Goal: Transaction & Acquisition: Obtain resource

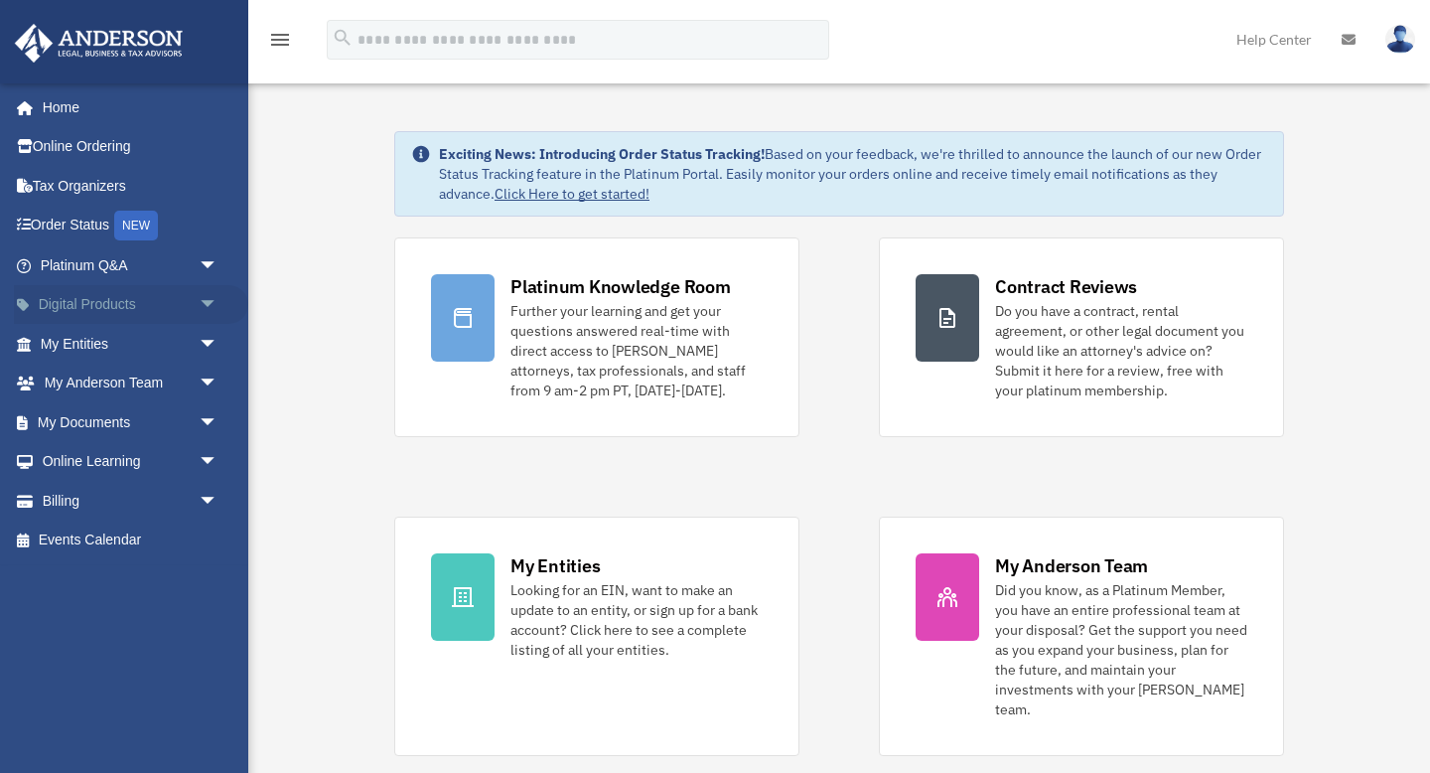
click at [218, 307] on span "arrow_drop_down" at bounding box center [219, 305] width 40 height 41
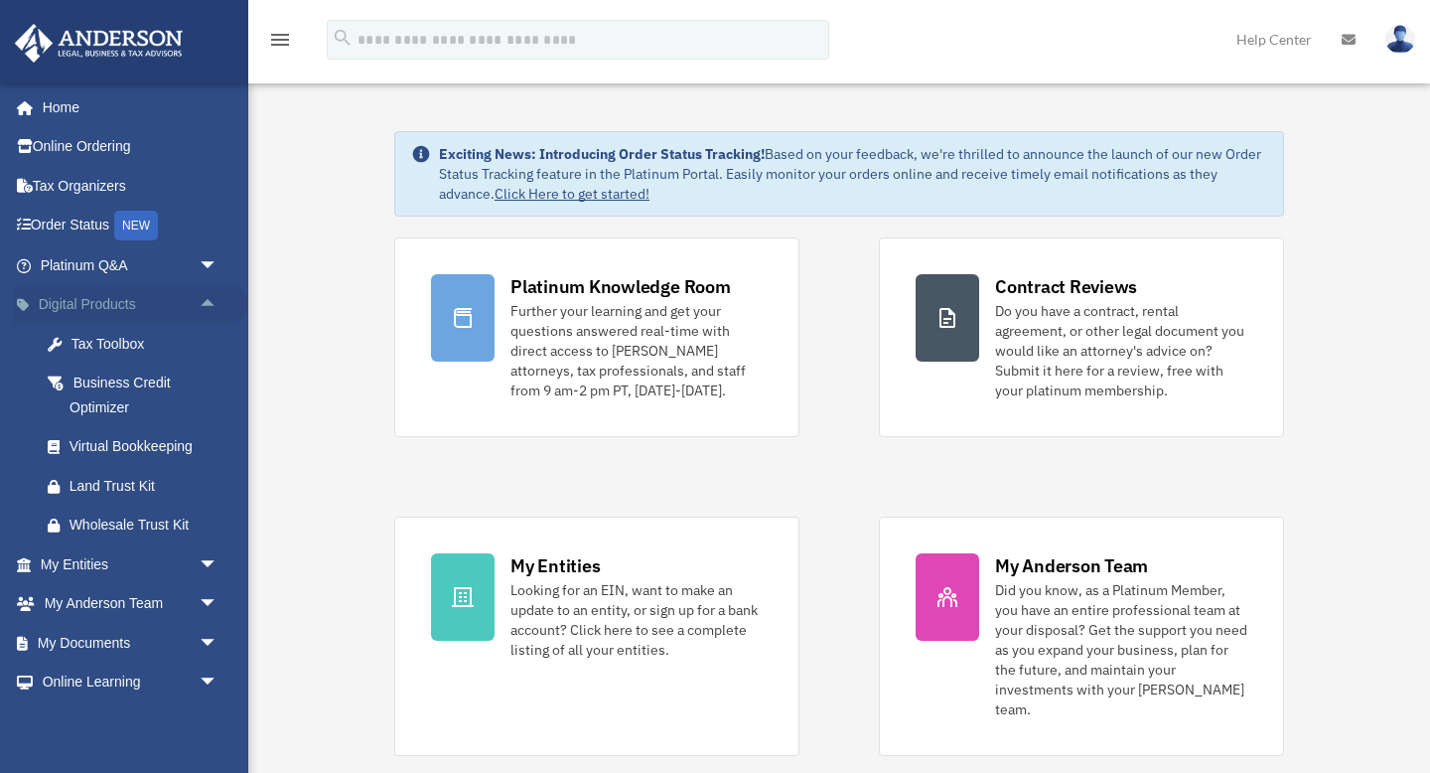
click at [218, 307] on span "arrow_drop_up" at bounding box center [219, 305] width 40 height 41
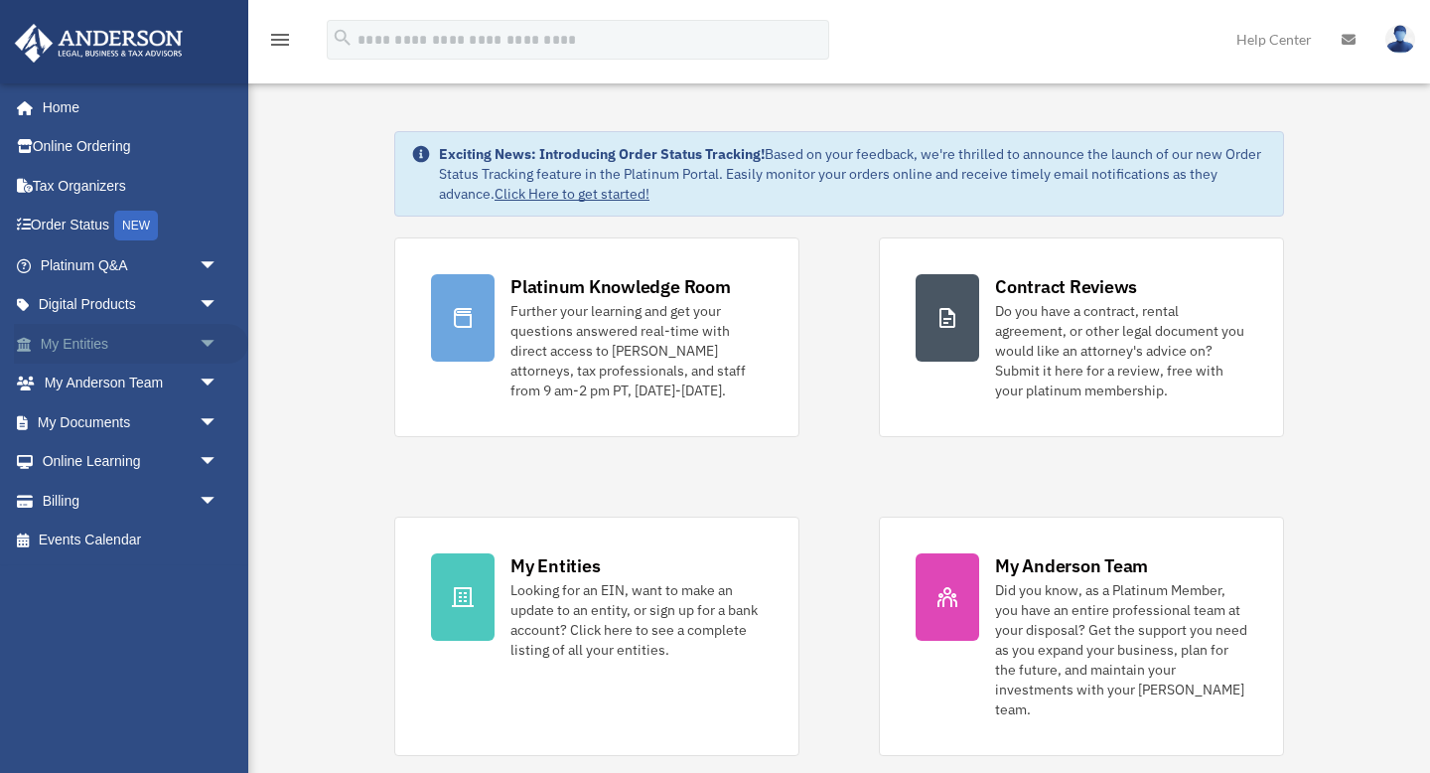
click at [219, 324] on span "arrow_drop_down" at bounding box center [219, 344] width 40 height 41
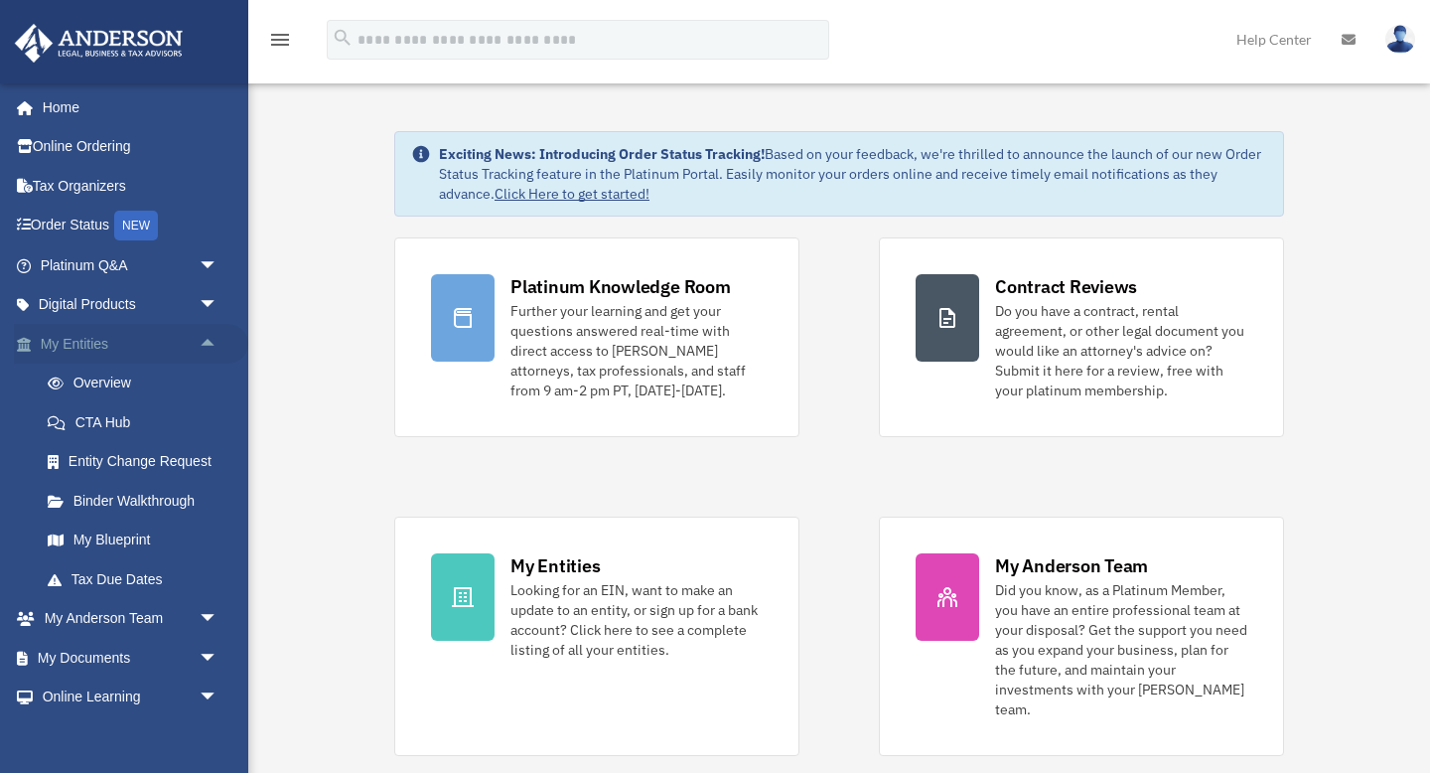
click at [218, 330] on span "arrow_drop_up" at bounding box center [219, 344] width 40 height 41
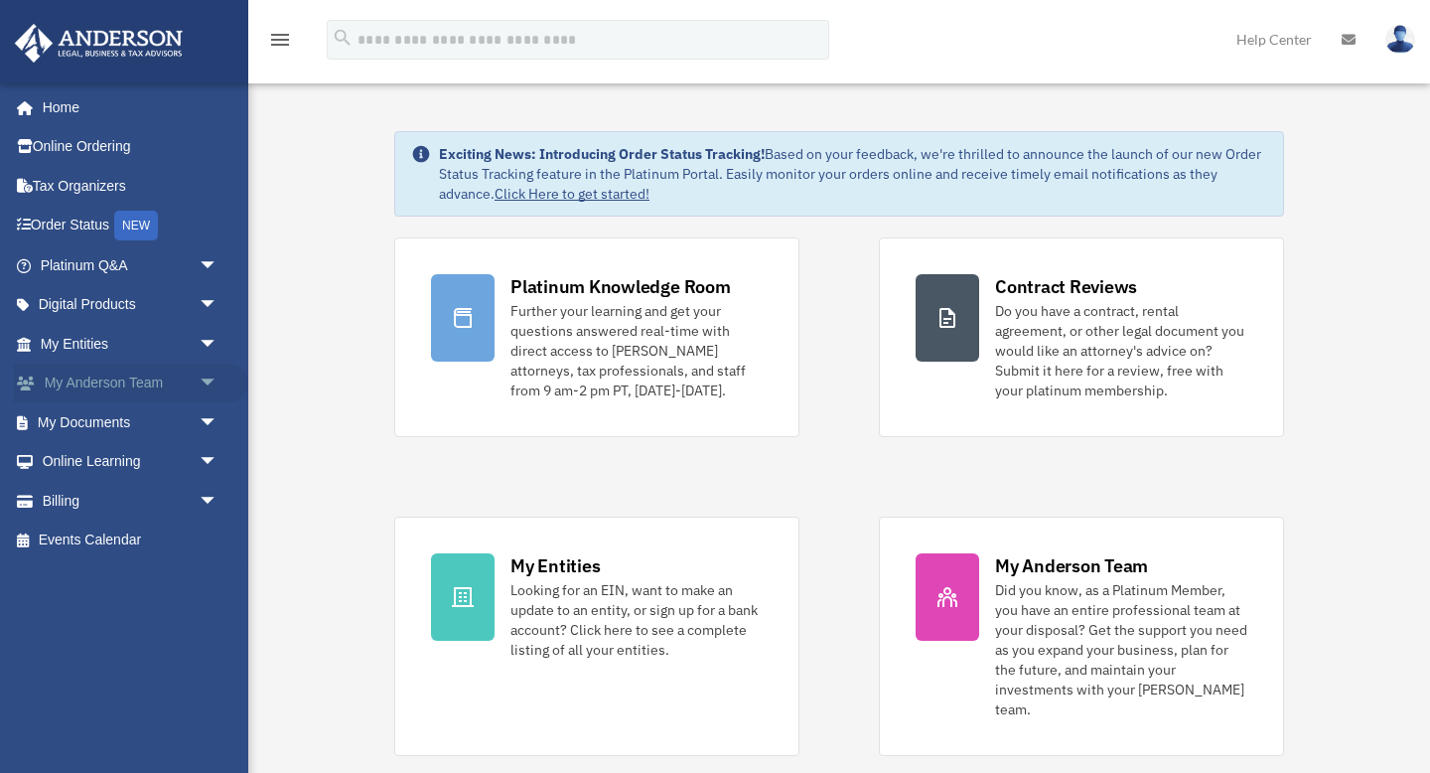
click at [218, 383] on span "arrow_drop_down" at bounding box center [219, 384] width 40 height 41
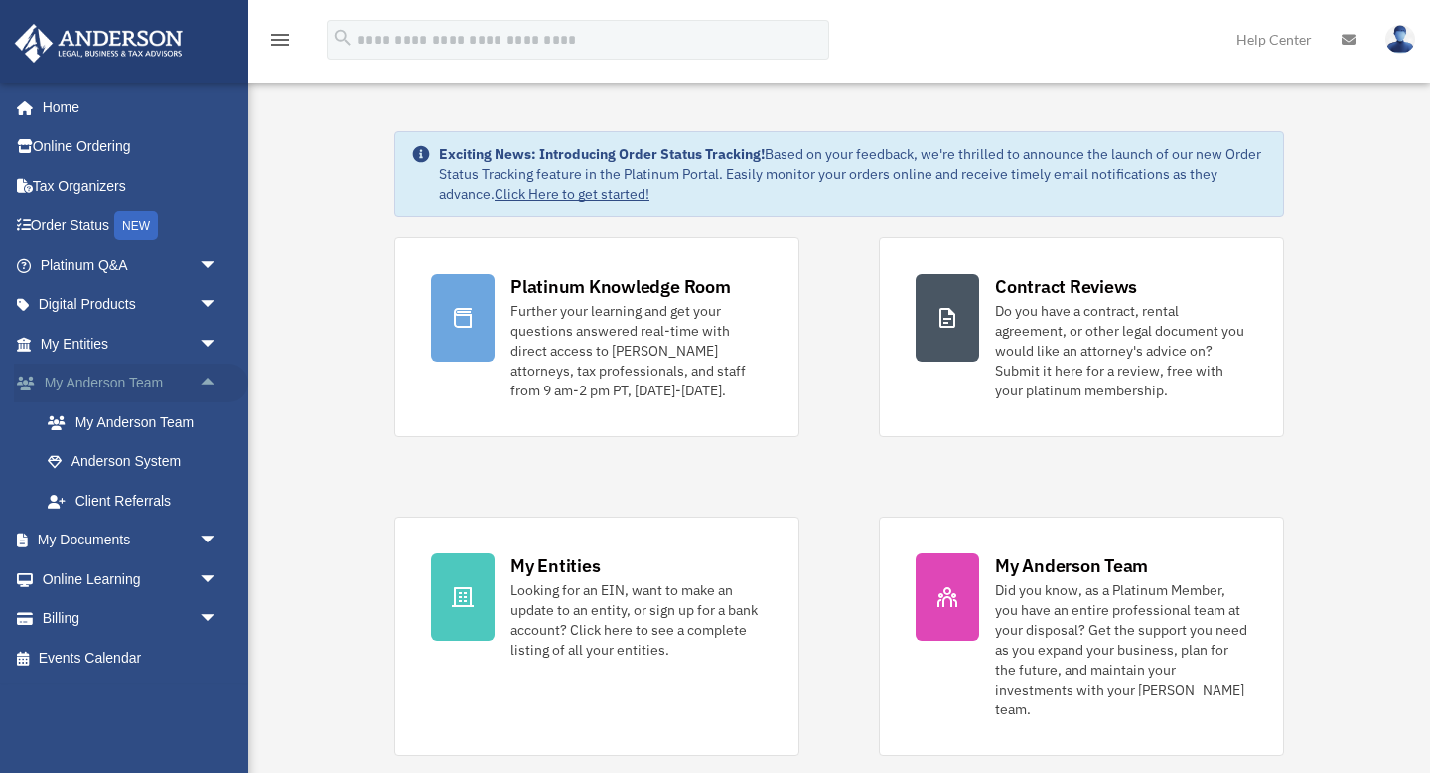
click at [218, 383] on span "arrow_drop_up" at bounding box center [219, 384] width 40 height 41
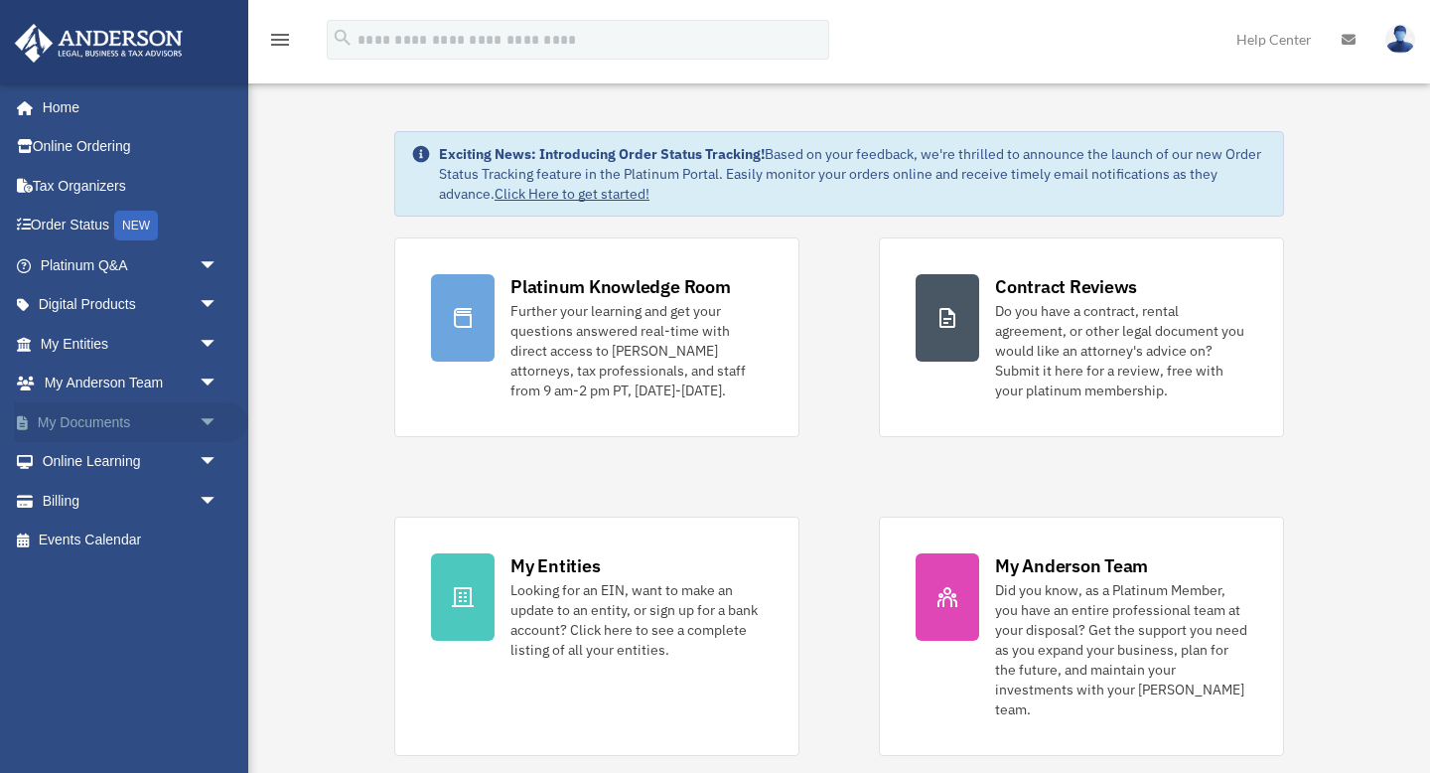
click at [218, 409] on span "arrow_drop_down" at bounding box center [219, 422] width 40 height 41
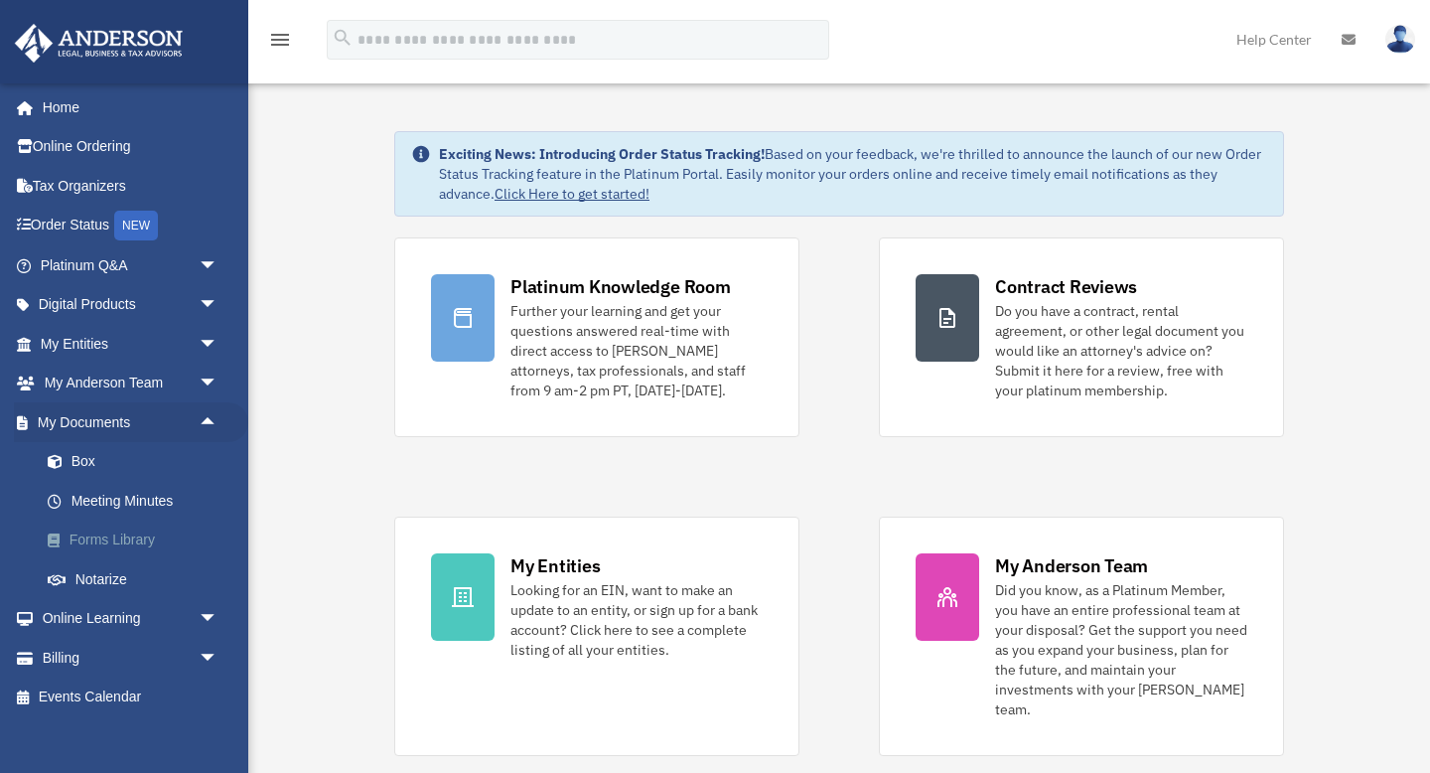
click at [160, 529] on link "Forms Library" at bounding box center [138, 541] width 221 height 40
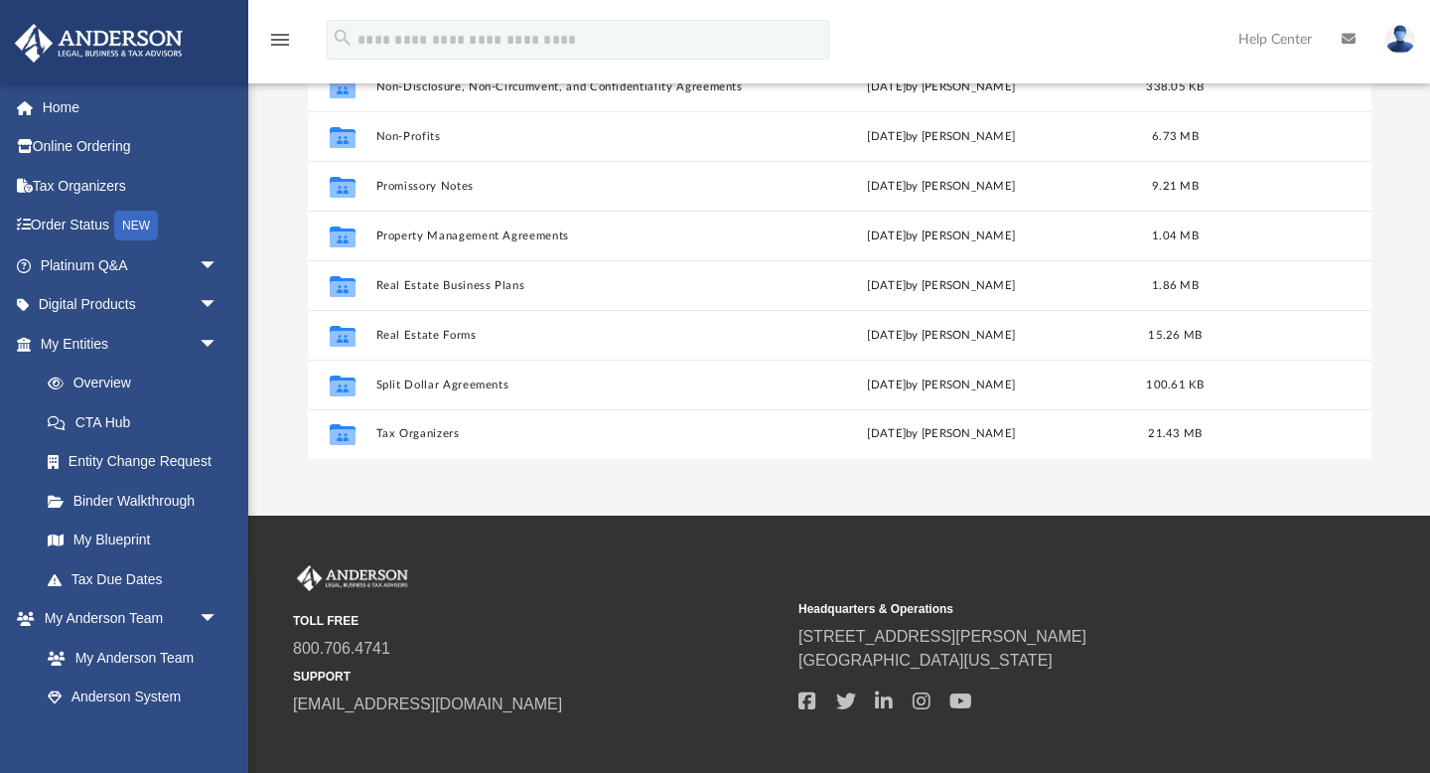
scroll to position [207, 0]
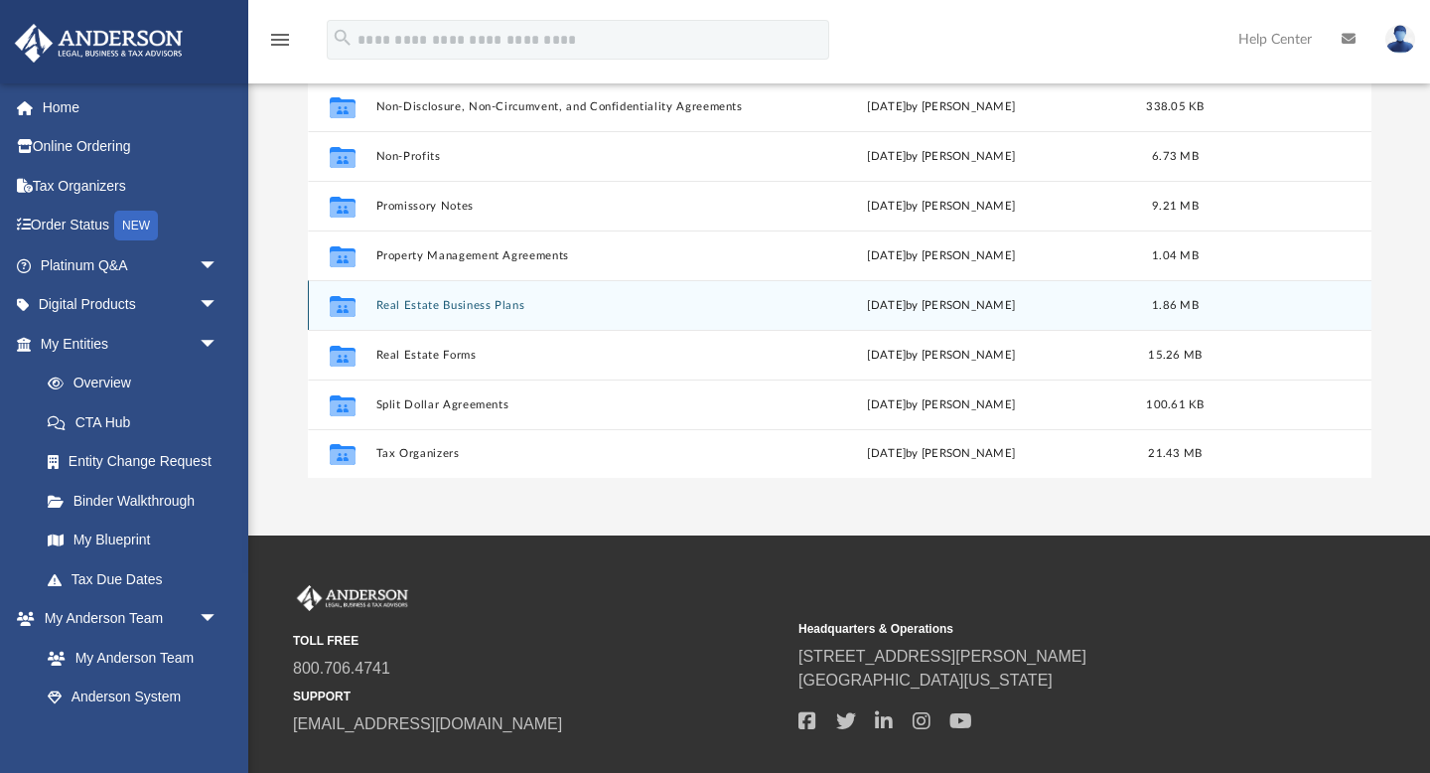
click at [438, 302] on button "Real Estate Business Plans" at bounding box center [561, 305] width 372 height 13
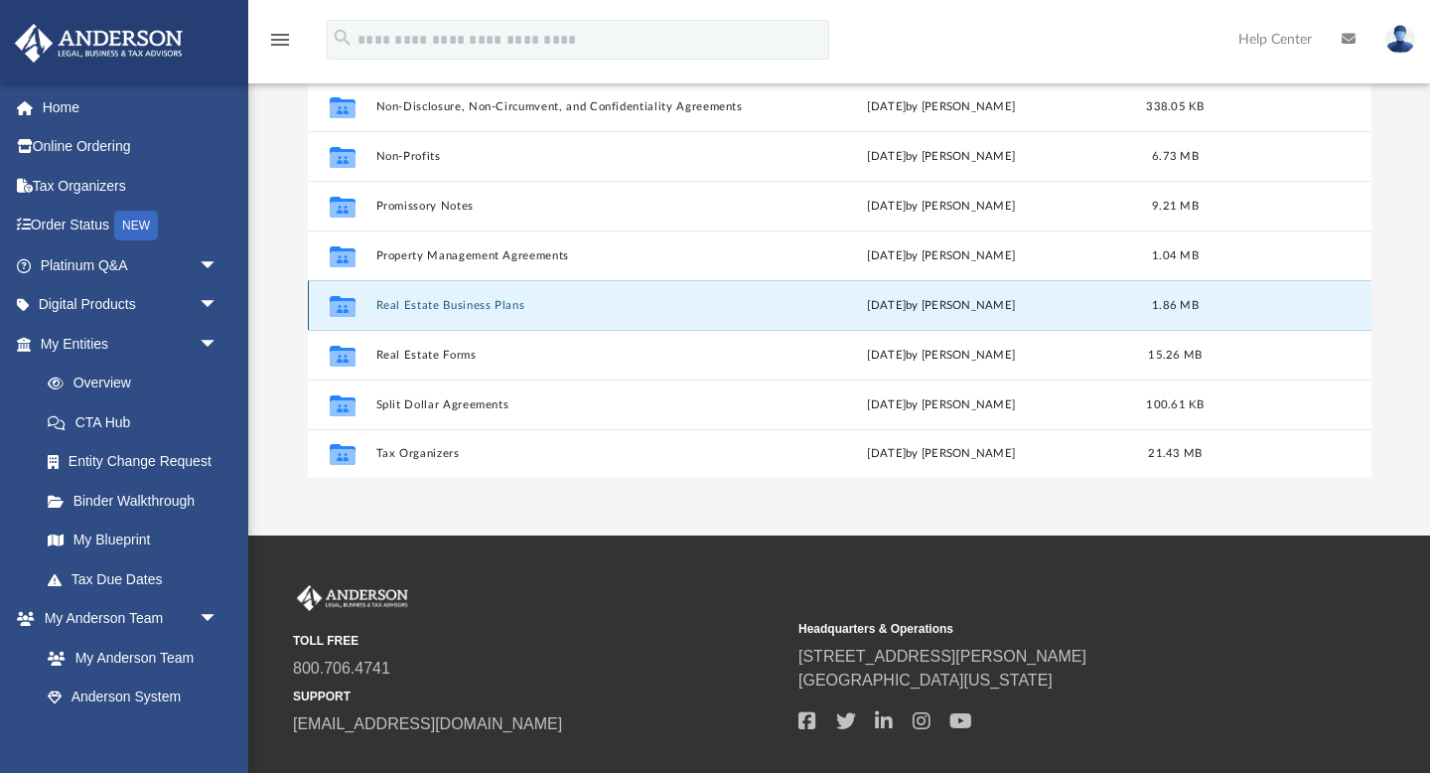
click at [438, 302] on button "Real Estate Business Plans" at bounding box center [561, 305] width 372 height 13
click at [341, 306] on icon "grid" at bounding box center [342, 309] width 26 height 16
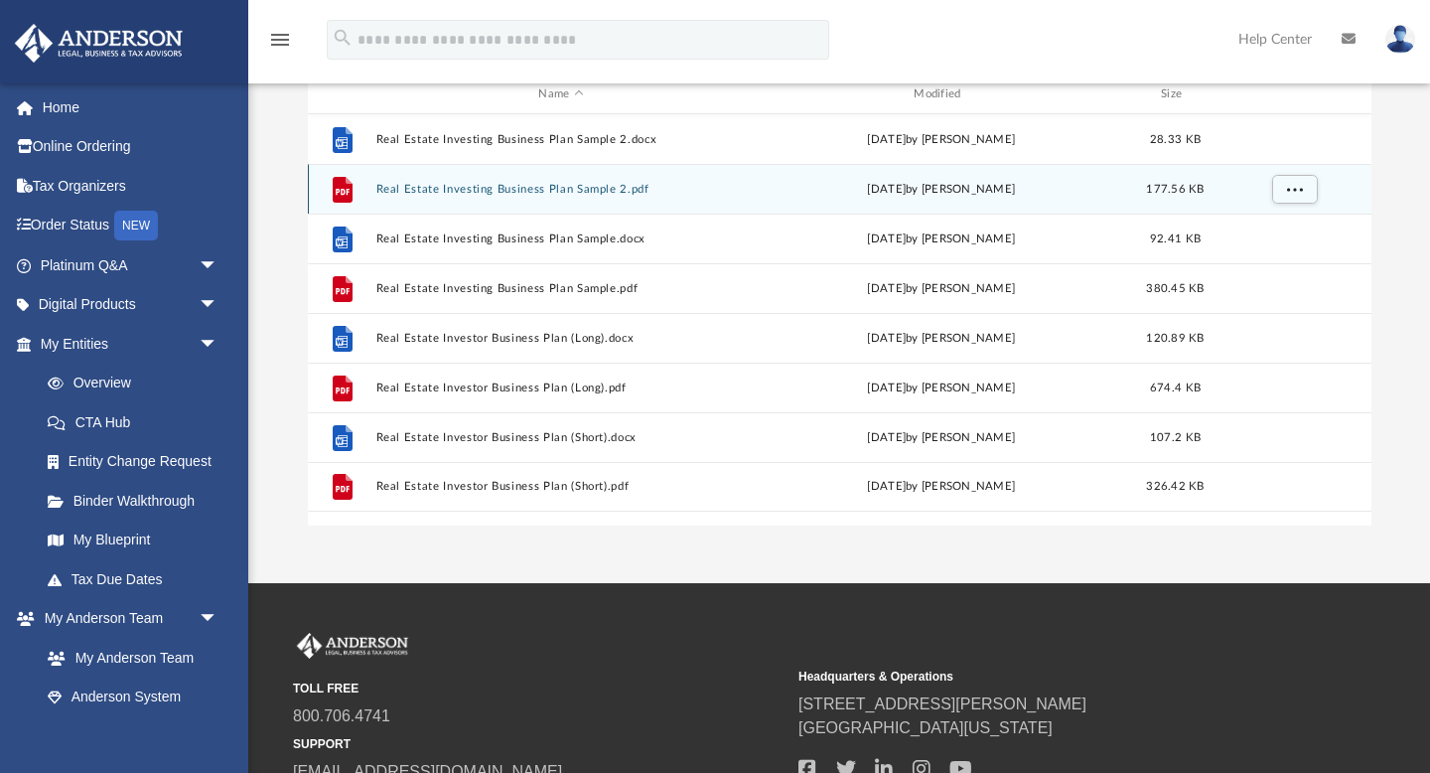
scroll to position [324, 0]
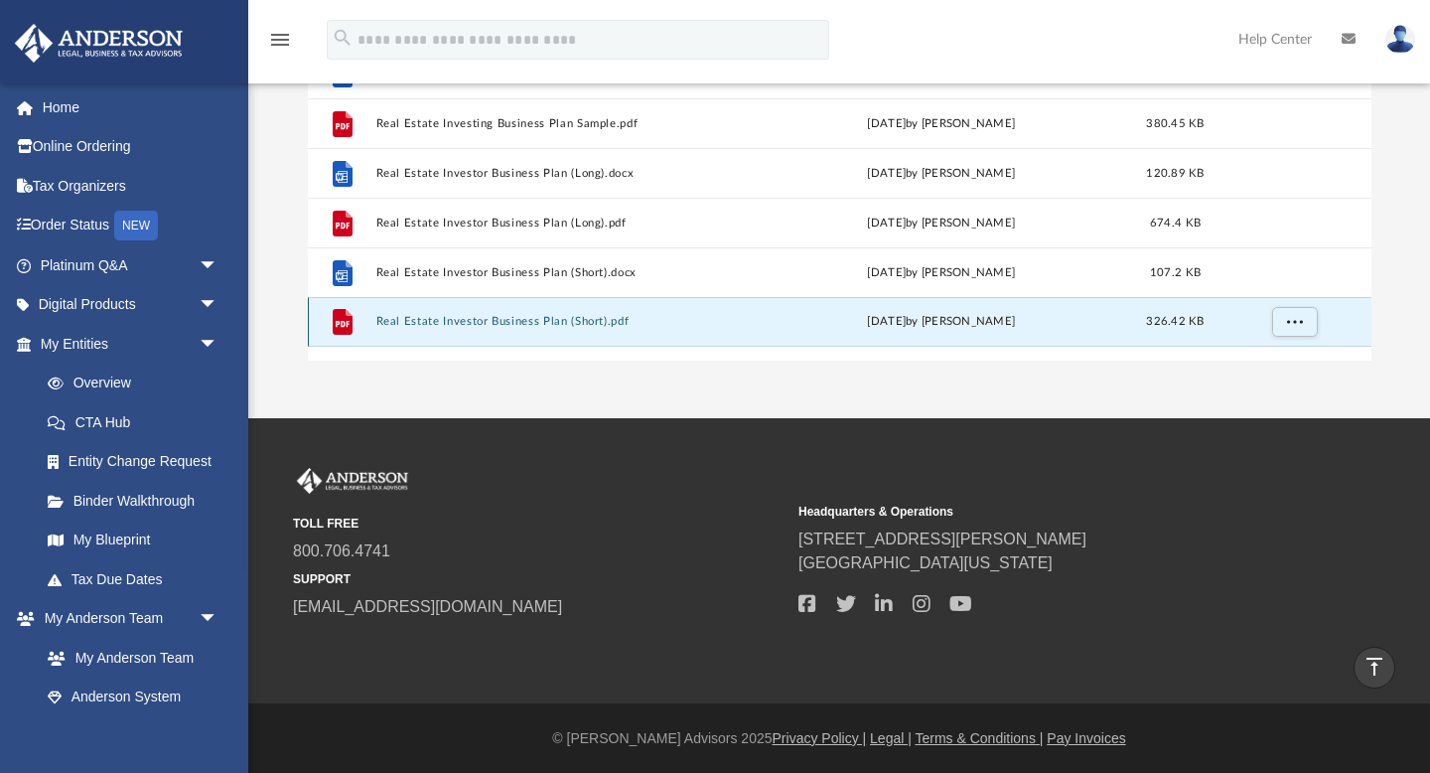
click at [502, 322] on button "Real Estate Investor Business Plan (Short).pdf" at bounding box center [561, 322] width 372 height 13
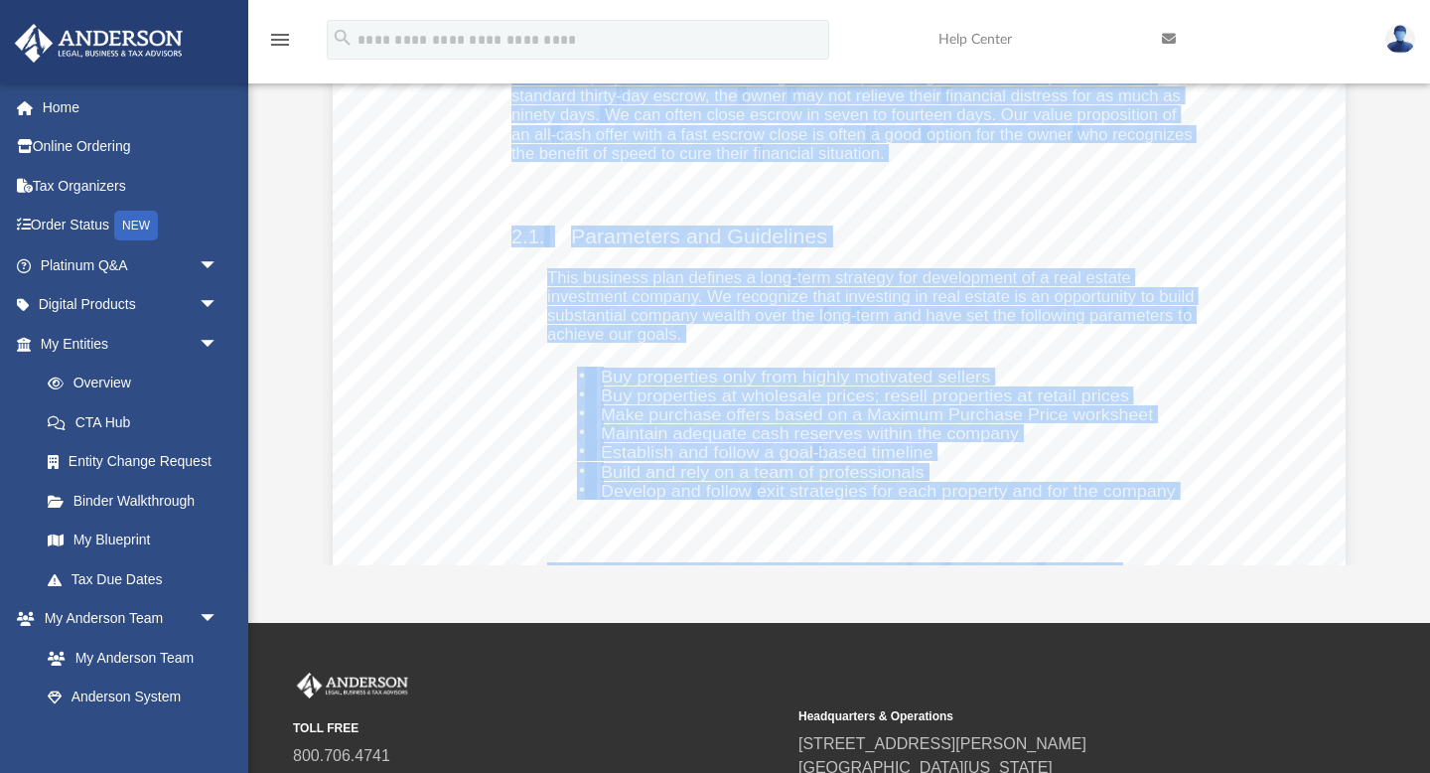
scroll to position [6082, 0]
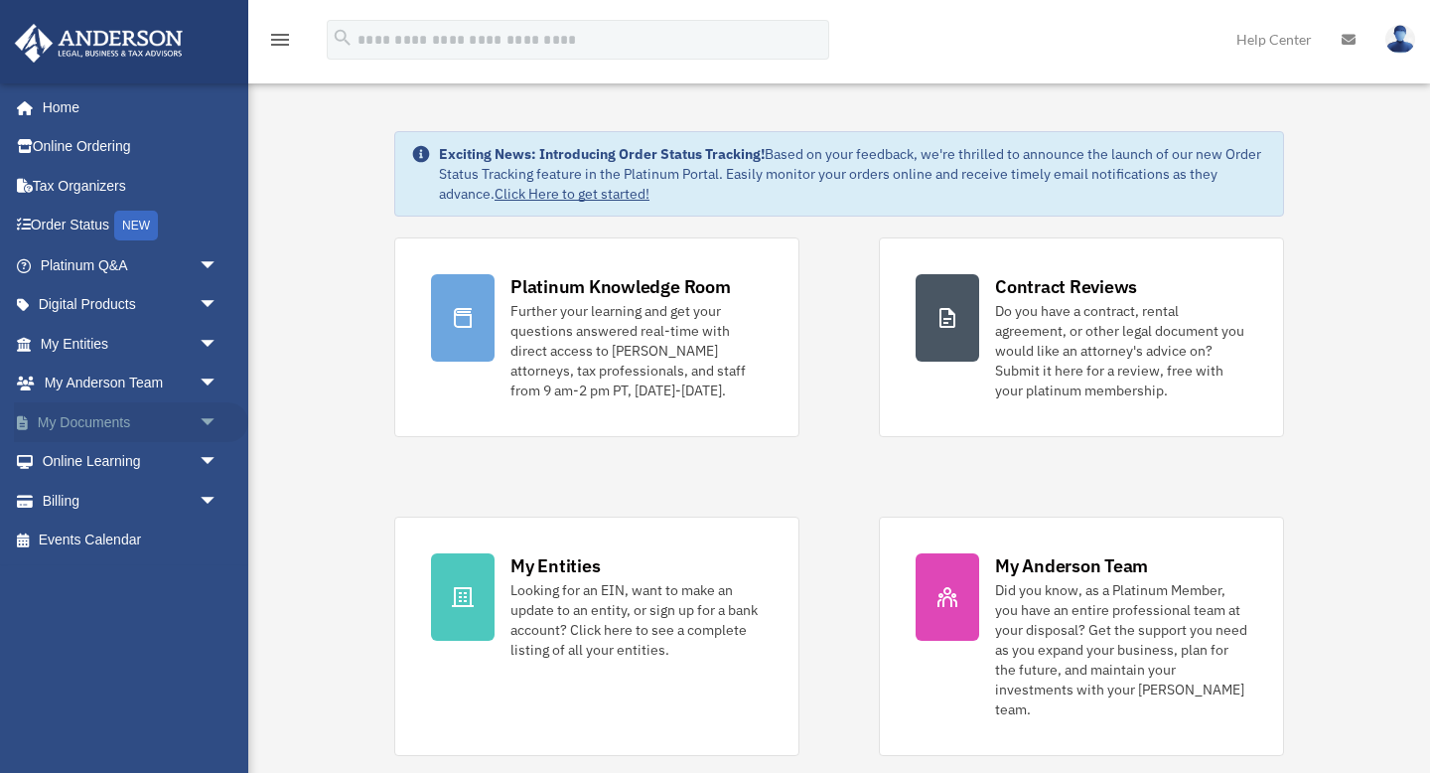
click at [199, 422] on span "arrow_drop_down" at bounding box center [219, 422] width 40 height 41
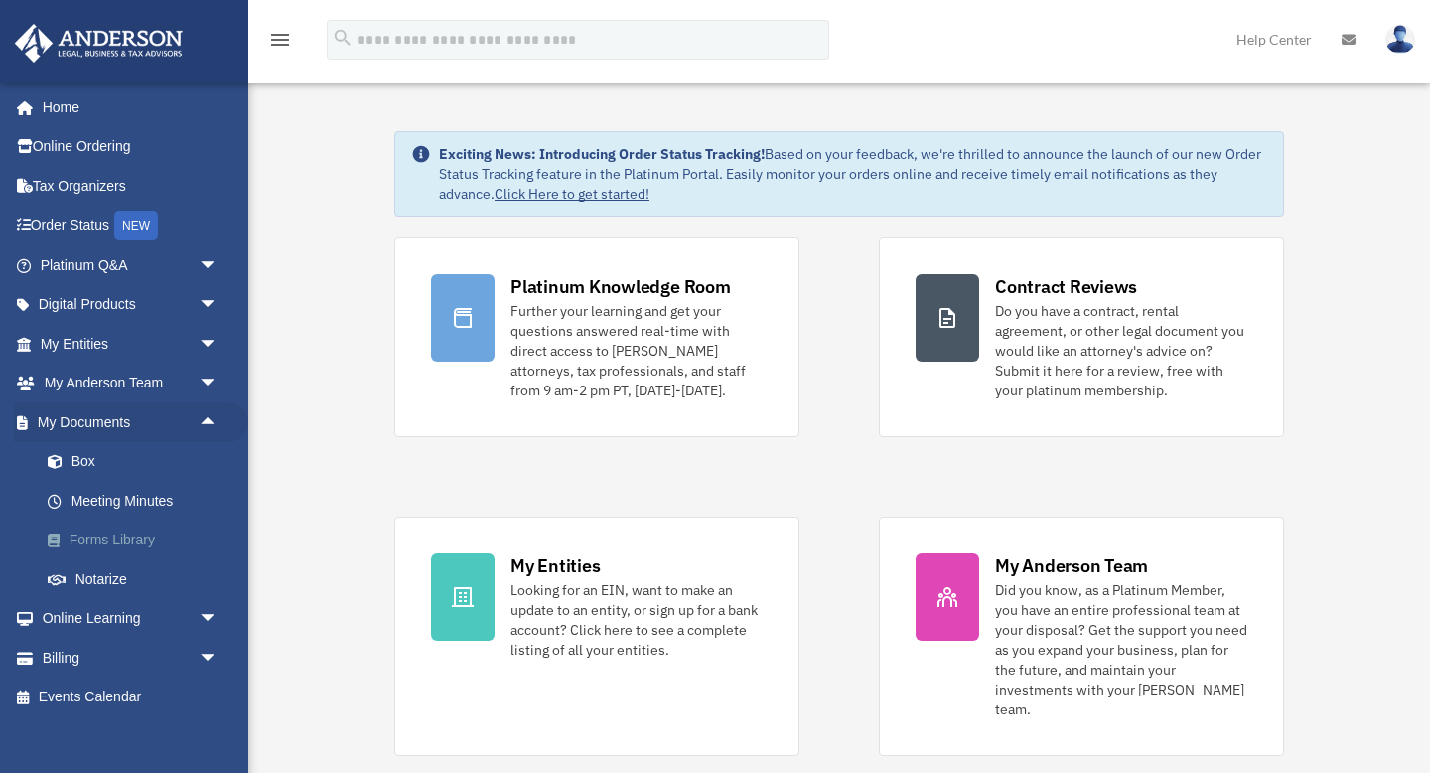
click at [158, 546] on link "Forms Library" at bounding box center [138, 541] width 221 height 40
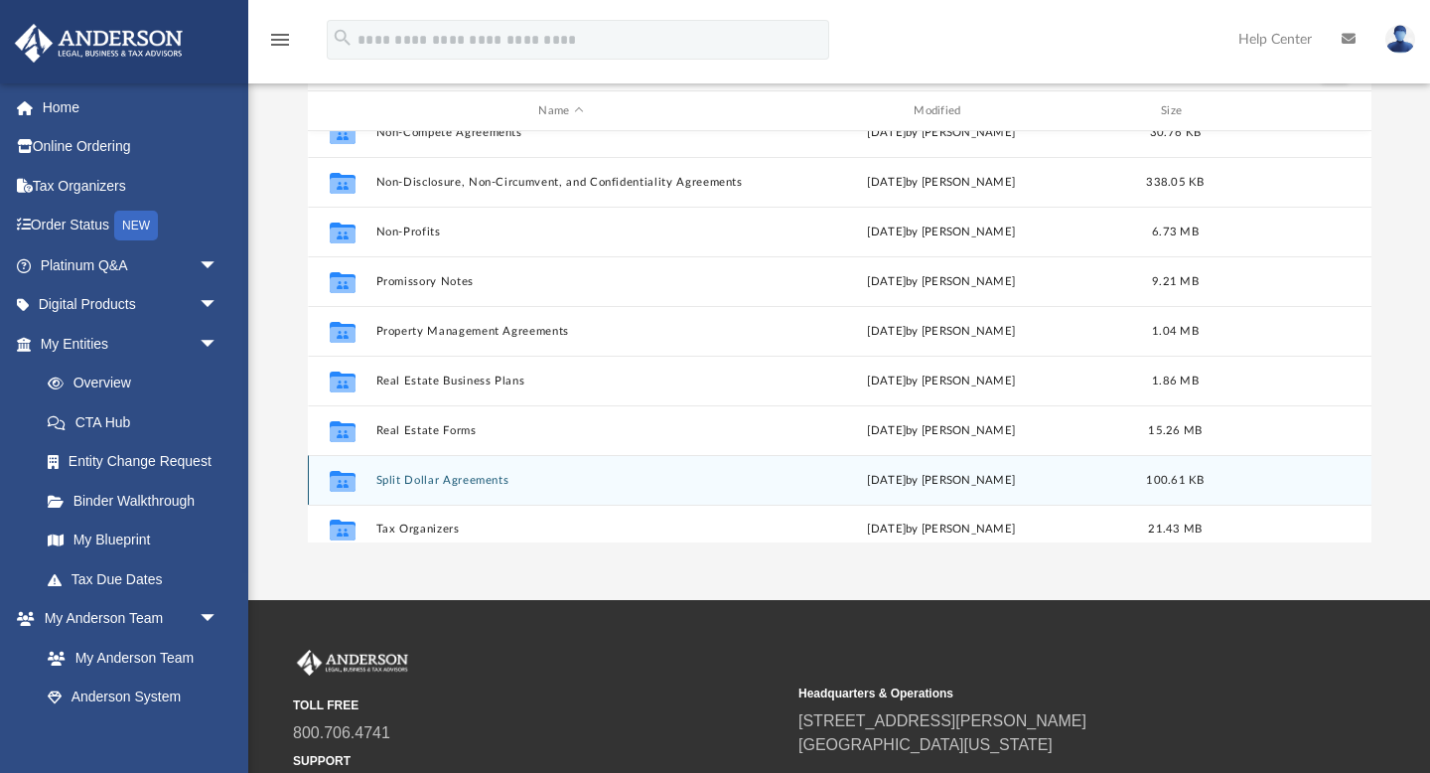
scroll to position [1065, 0]
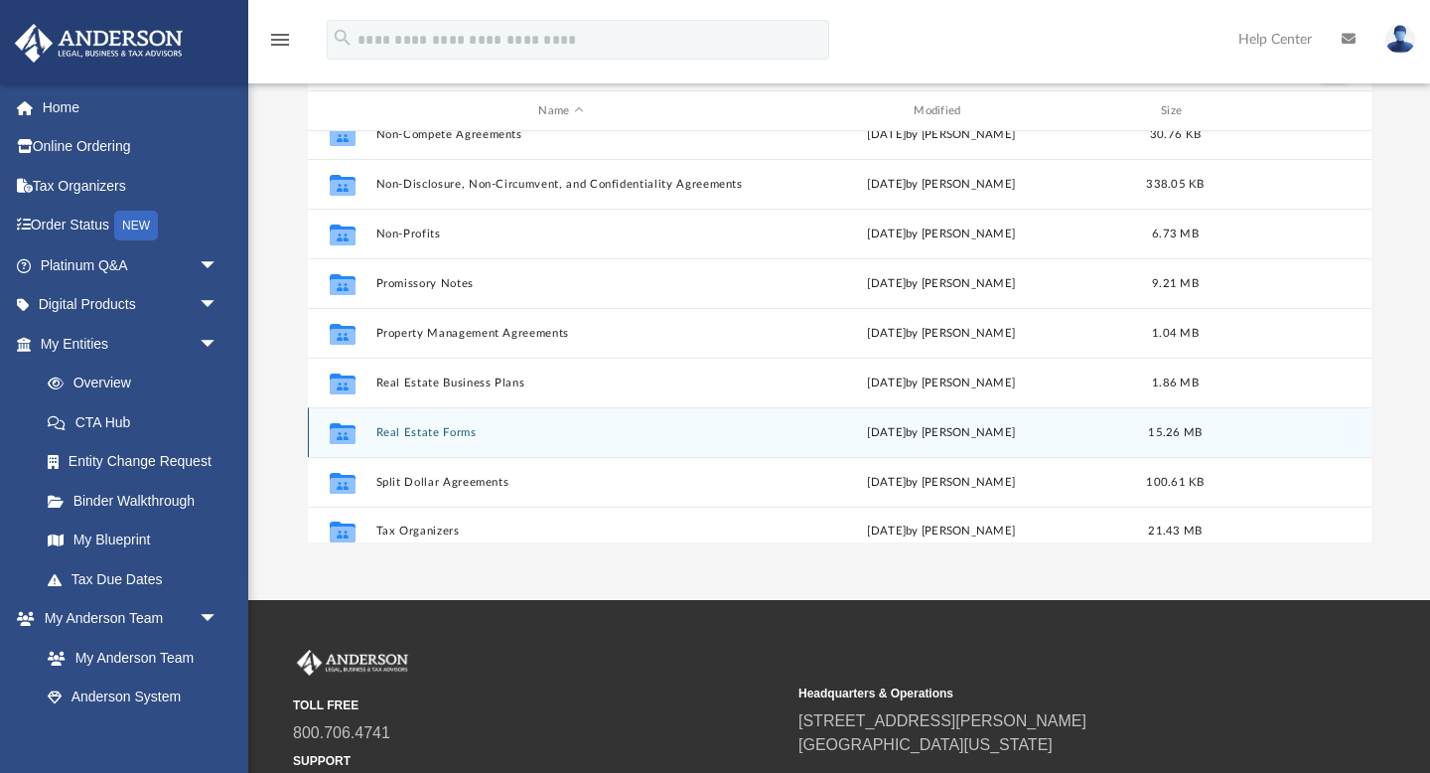
click at [440, 433] on button "Real Estate Forms" at bounding box center [561, 432] width 372 height 13
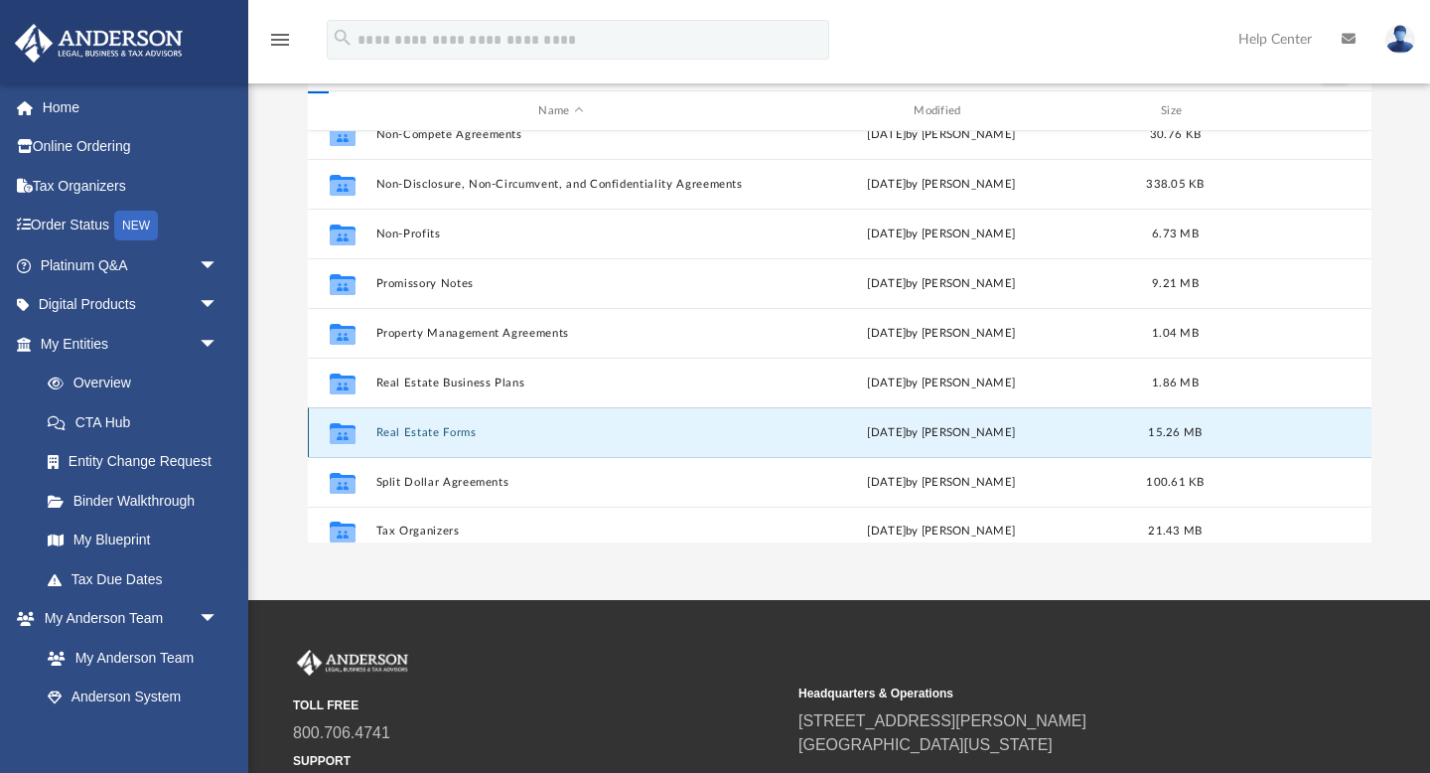
click at [440, 433] on button "Real Estate Forms" at bounding box center [561, 432] width 372 height 13
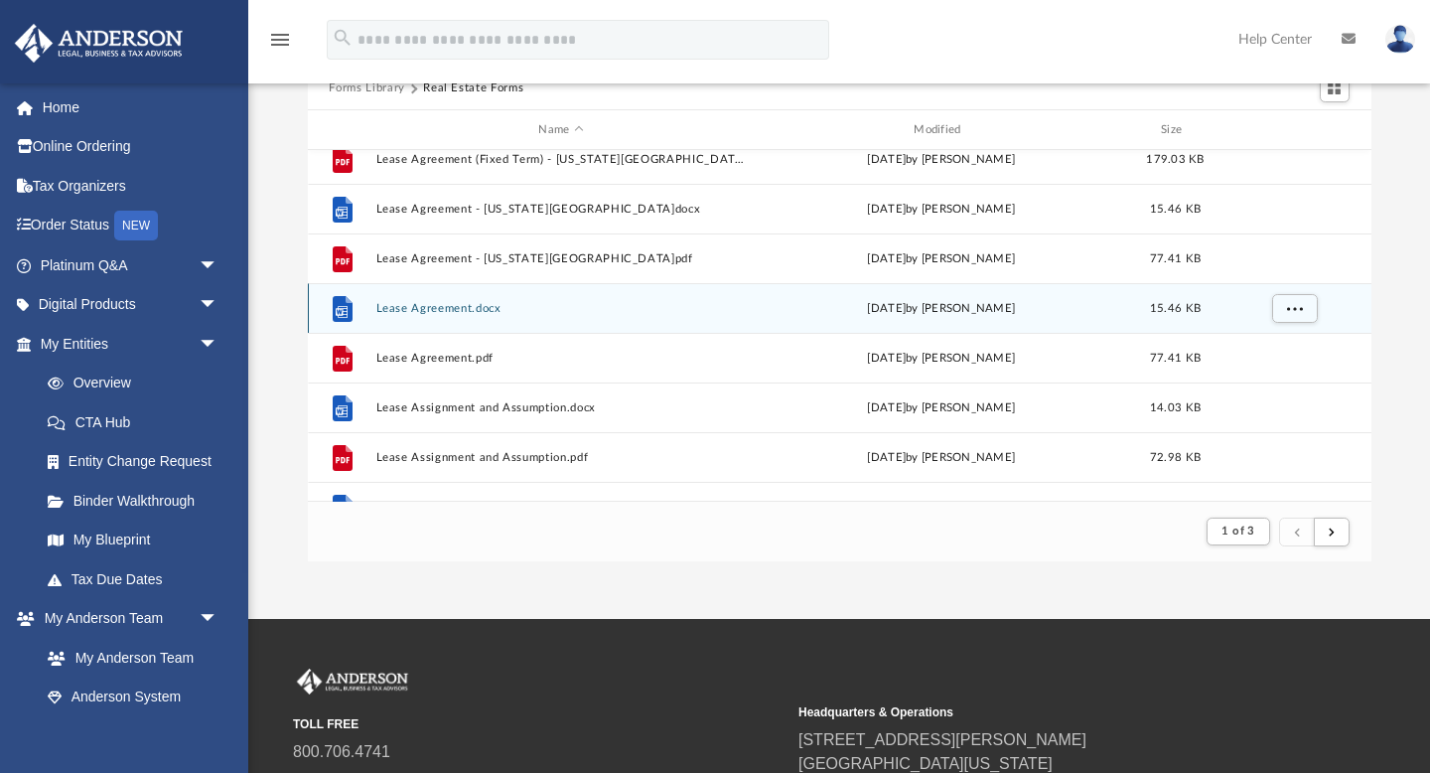
scroll to position [1112, 0]
click at [1293, 307] on span "More options" at bounding box center [1294, 305] width 16 height 11
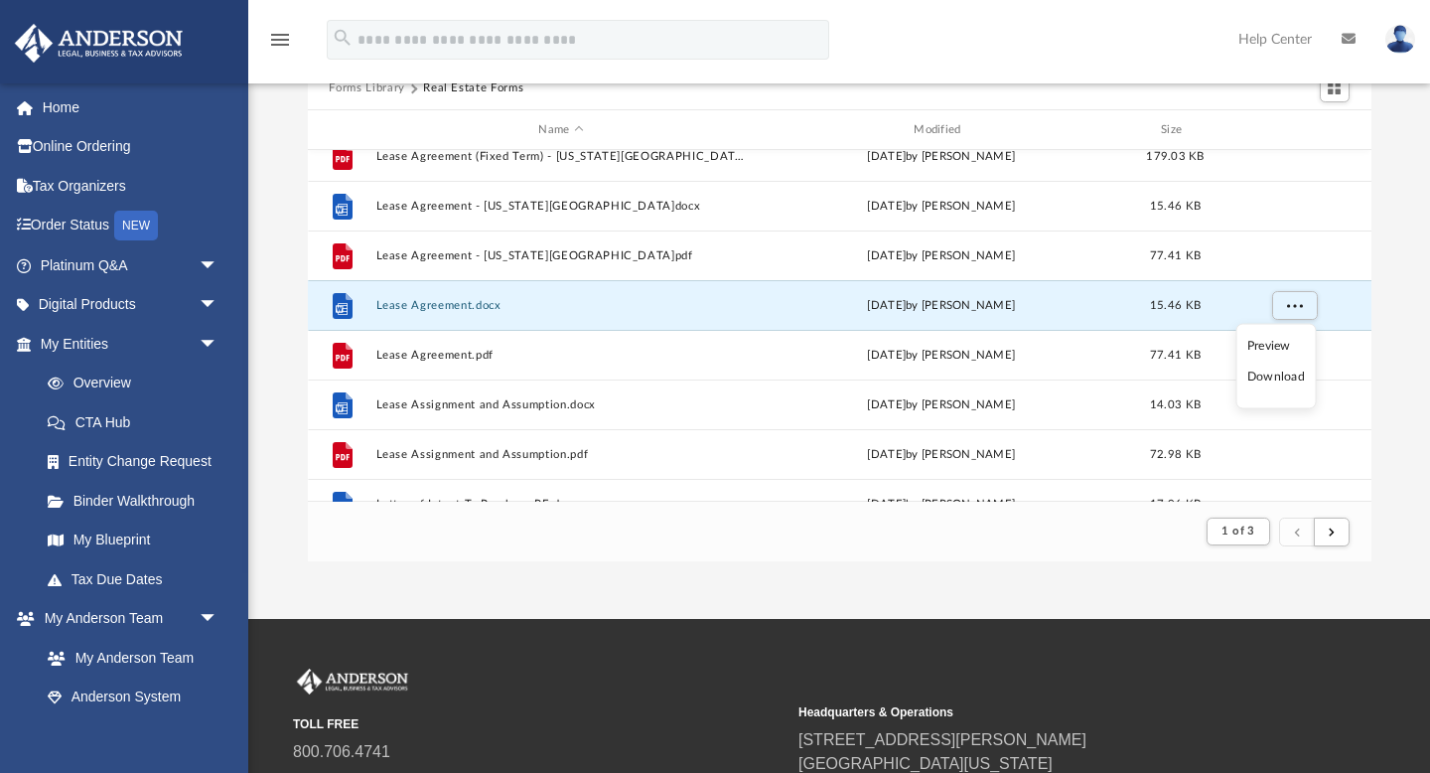
click at [1277, 381] on li "Download" at bounding box center [1277, 377] width 58 height 21
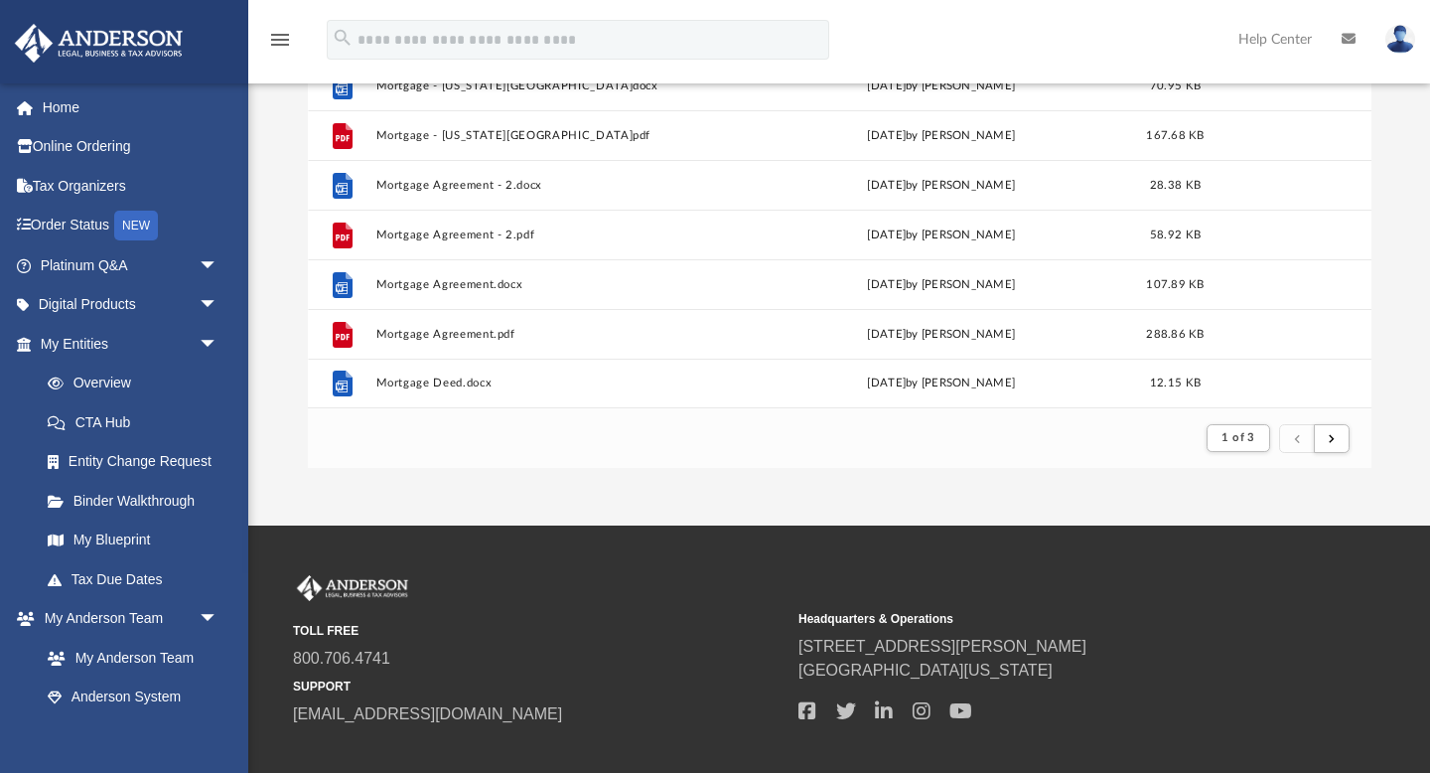
scroll to position [218, 0]
